Goal: Task Accomplishment & Management: Complete application form

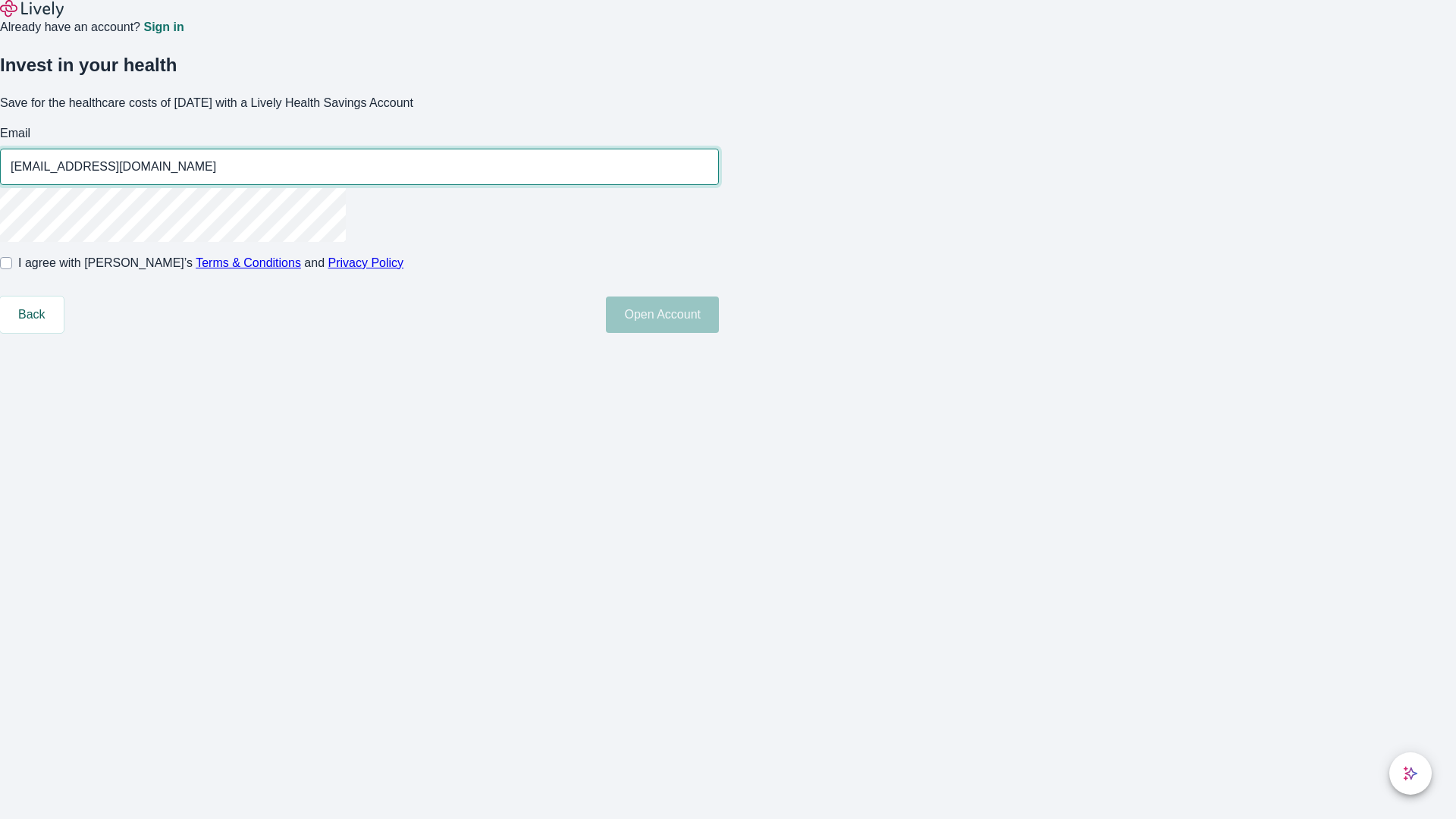
type input "[EMAIL_ADDRESS][DOMAIN_NAME]"
click at [12, 269] on input "I agree with Lively’s Terms & Conditions and Privacy Policy" at bounding box center [6, 262] width 12 height 12
checkbox input "true"
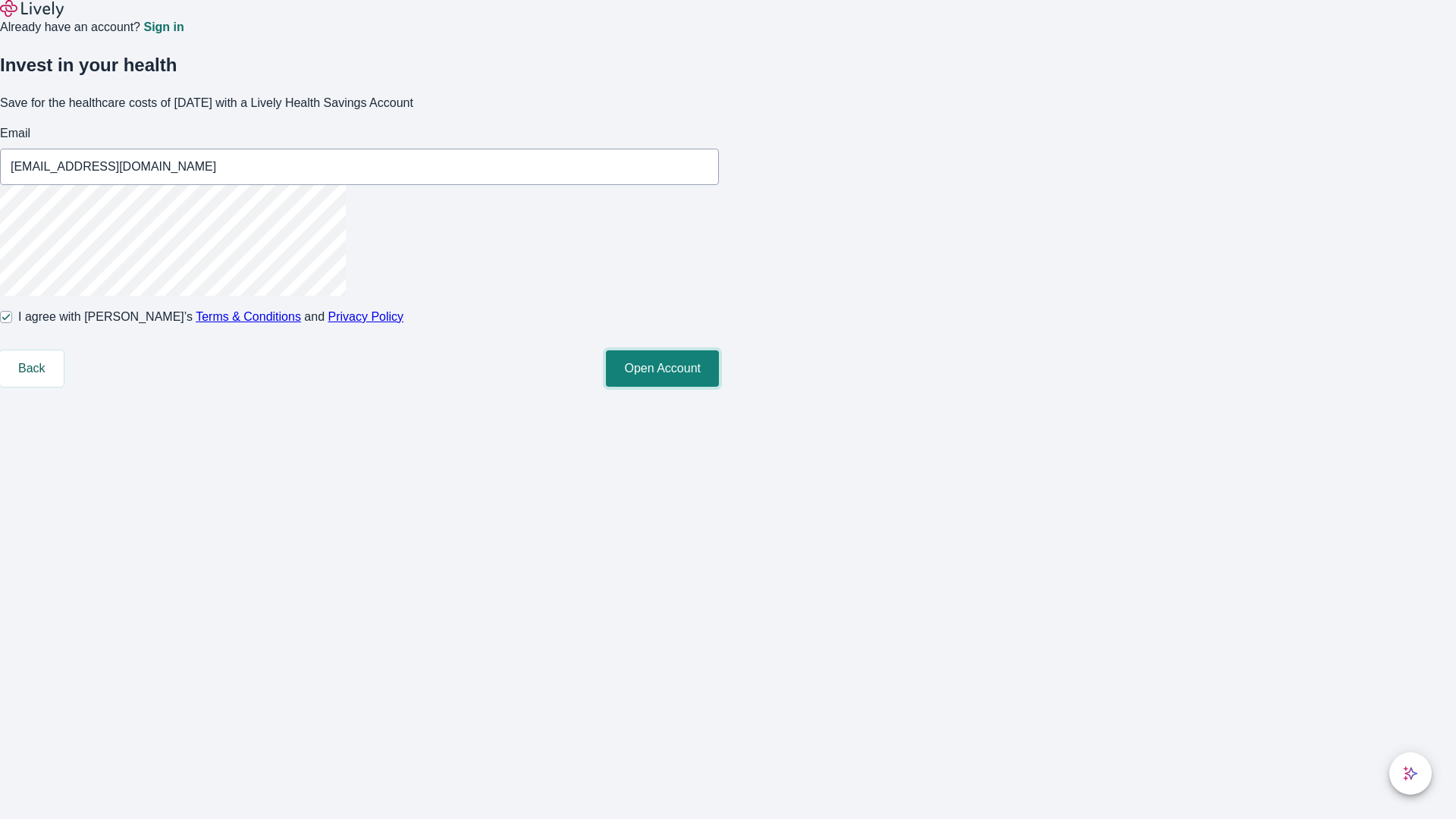
click at [719, 387] on button "Open Account" at bounding box center [662, 368] width 113 height 36
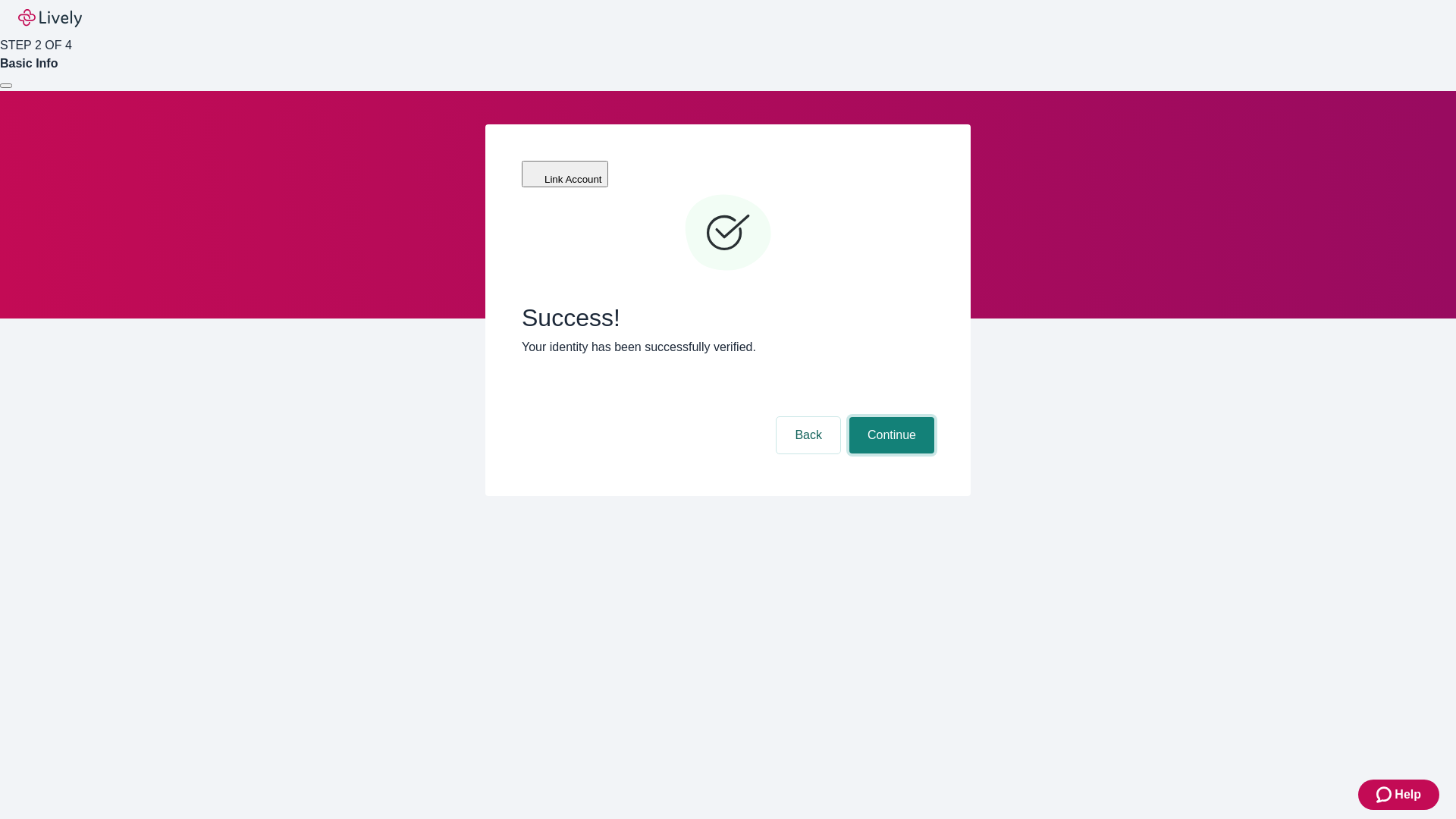
click at [890, 417] on button "Continue" at bounding box center [892, 435] width 85 height 36
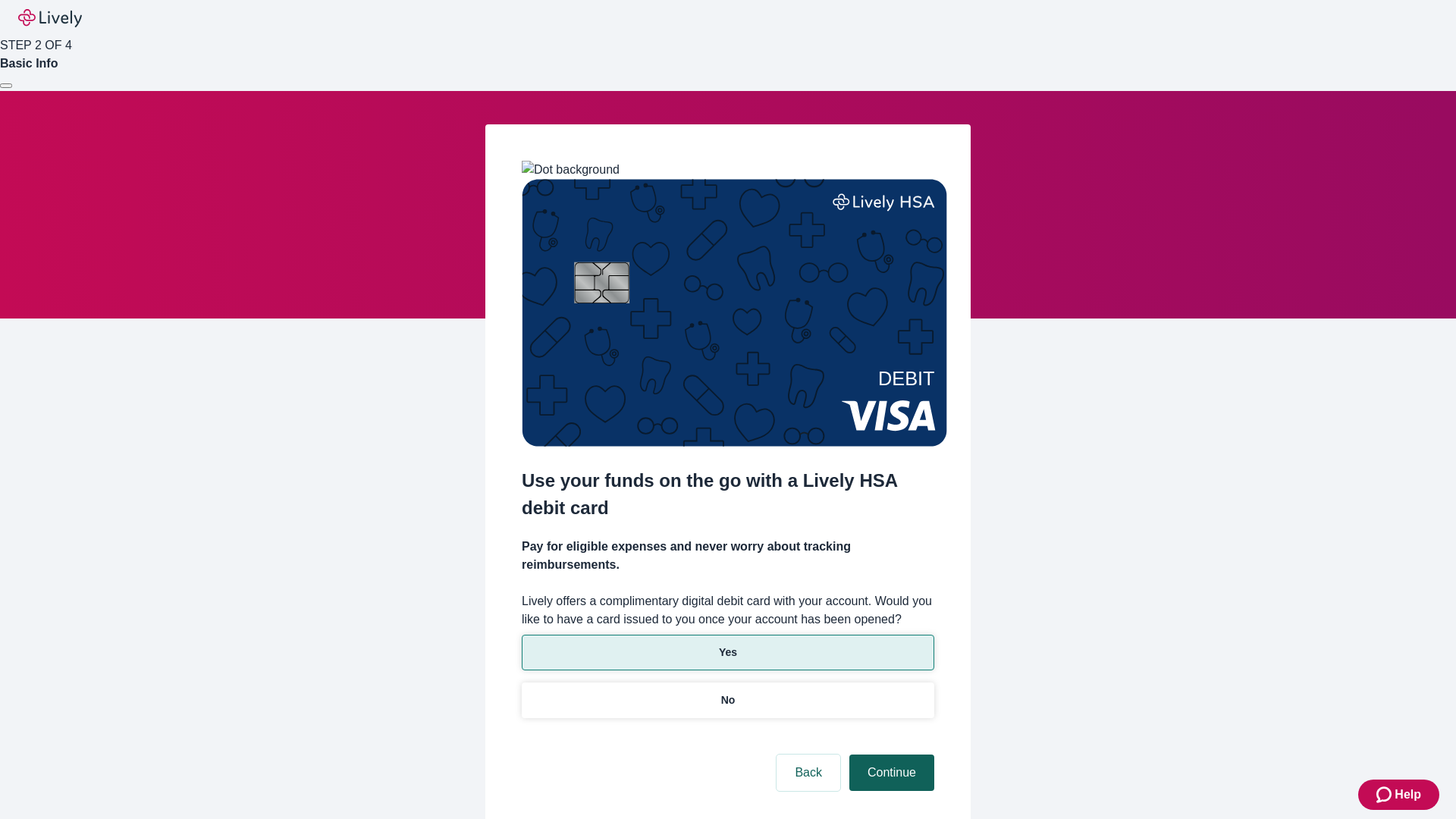
click at [727, 645] on p "Yes" at bounding box center [728, 652] width 19 height 16
click at [890, 755] on button "Continue" at bounding box center [892, 772] width 85 height 36
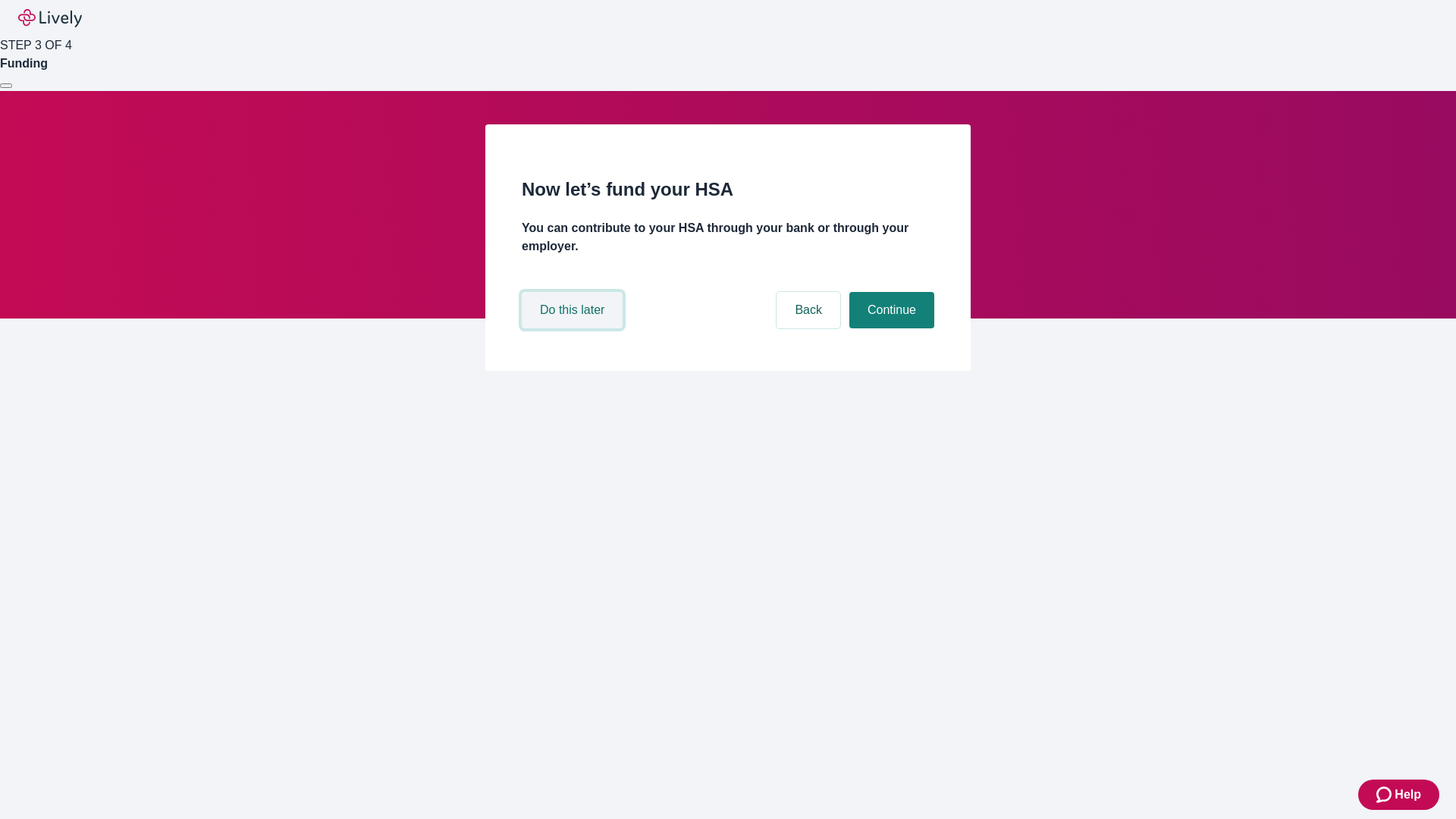
click at [574, 329] on button "Do this later" at bounding box center [573, 310] width 101 height 36
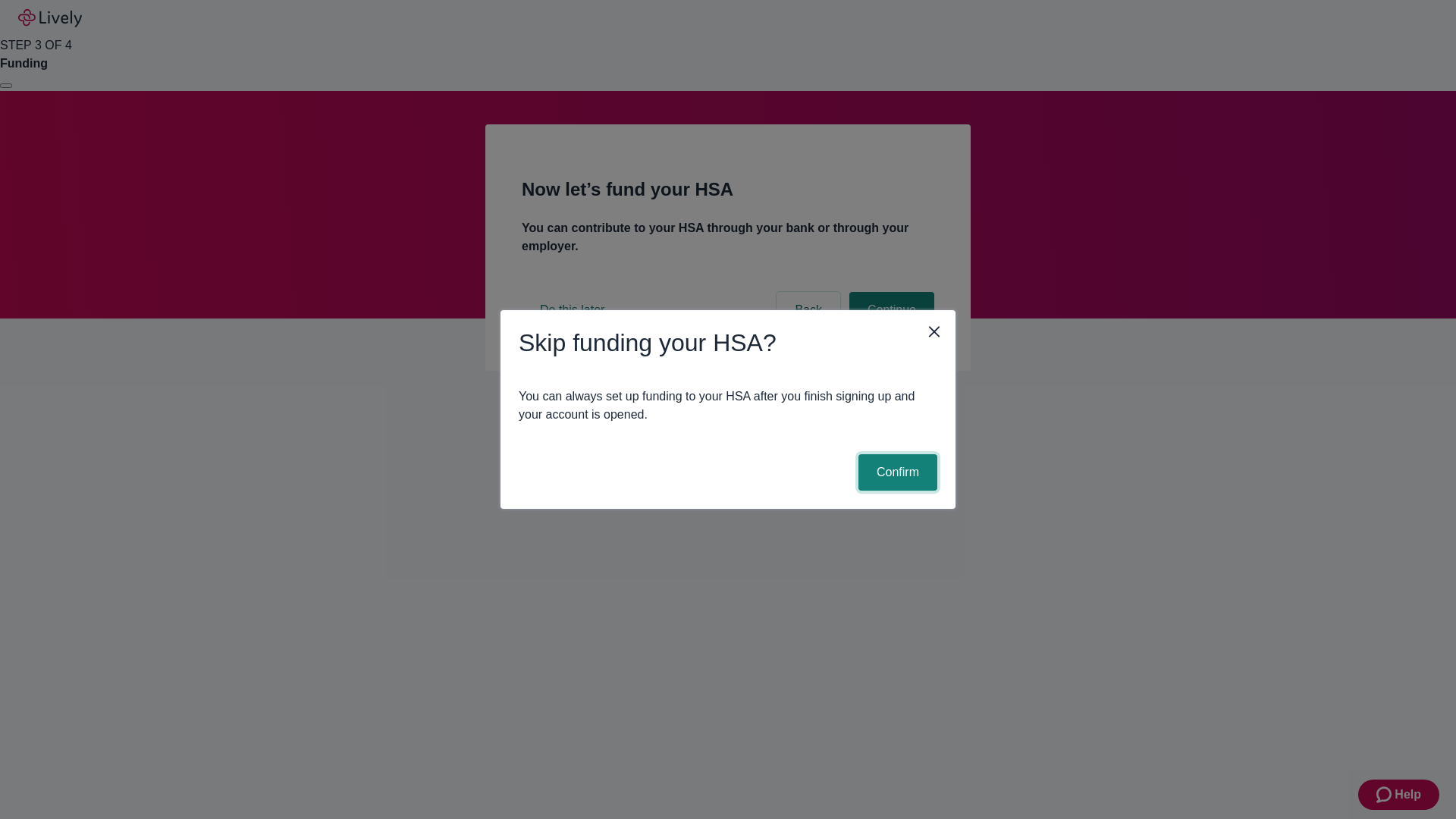
click at [896, 473] on button "Confirm" at bounding box center [897, 472] width 79 height 36
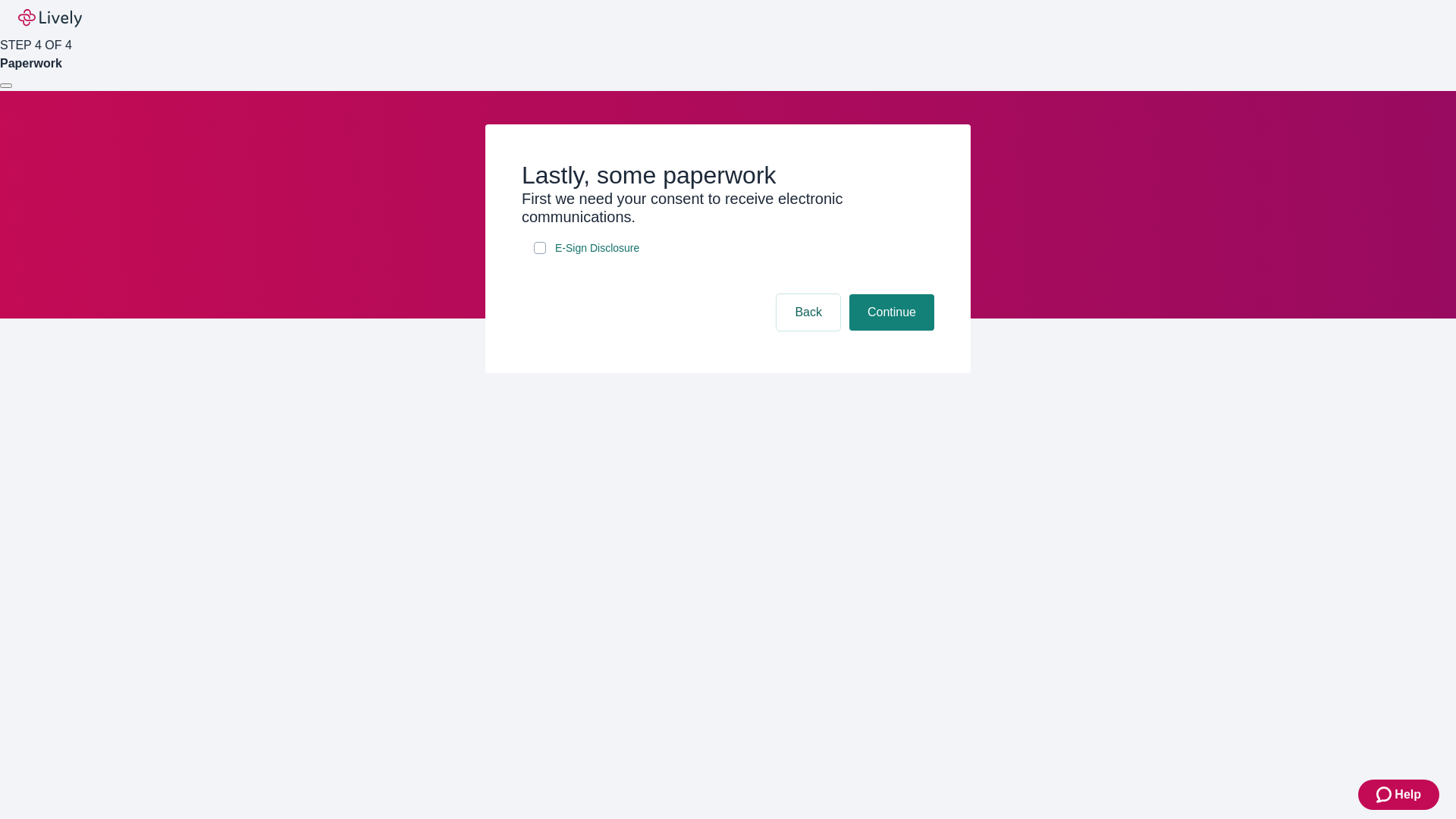
click at [540, 254] on input "E-Sign Disclosure" at bounding box center [540, 248] width 12 height 12
checkbox input "true"
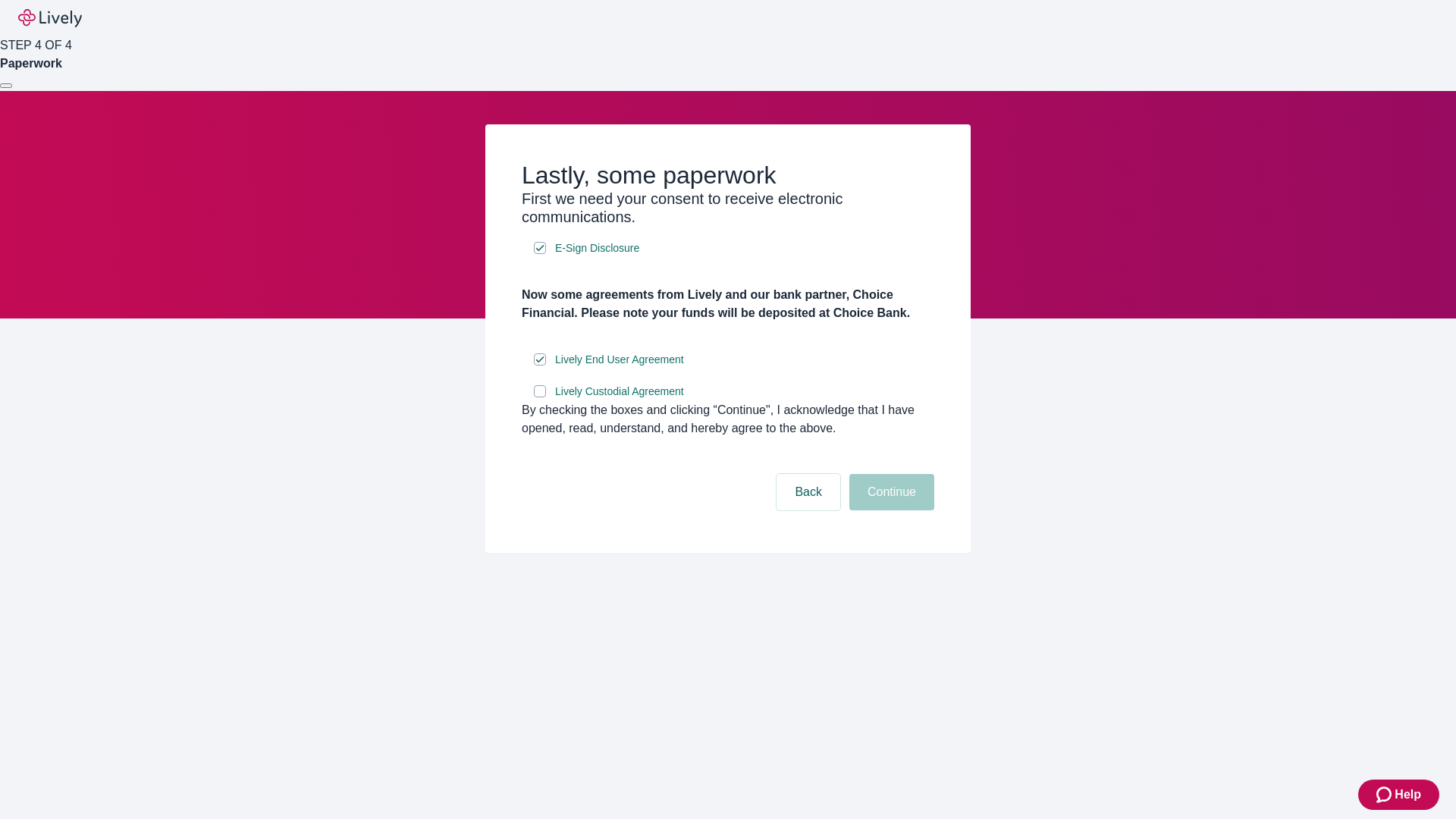
click at [540, 397] on input "Lively Custodial Agreement" at bounding box center [540, 391] width 12 height 12
checkbox input "true"
click at [890, 510] on button "Continue" at bounding box center [892, 491] width 85 height 36
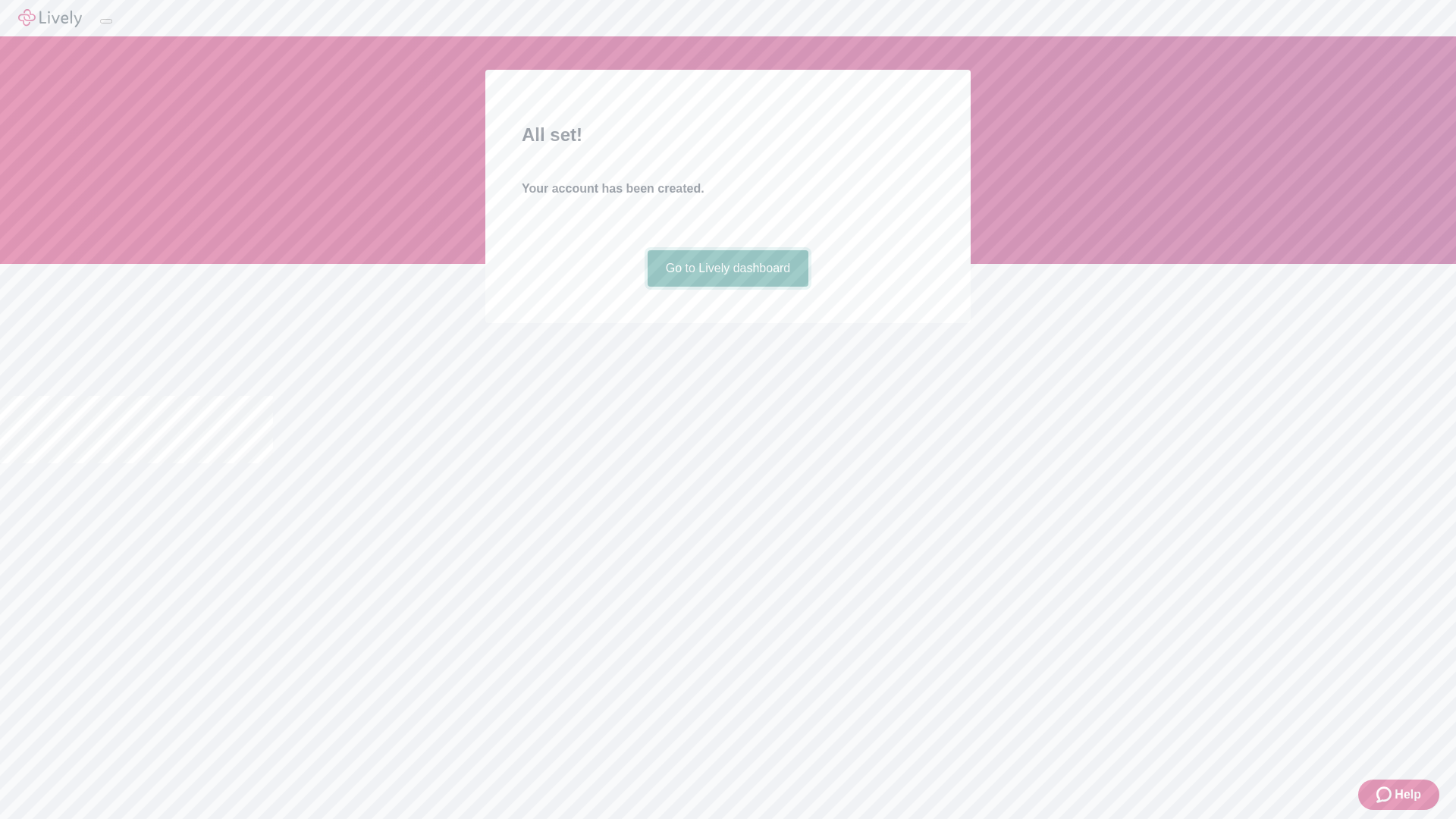
click at [727, 287] on link "Go to Lively dashboard" at bounding box center [729, 268] width 162 height 36
